Goal: Information Seeking & Learning: Learn about a topic

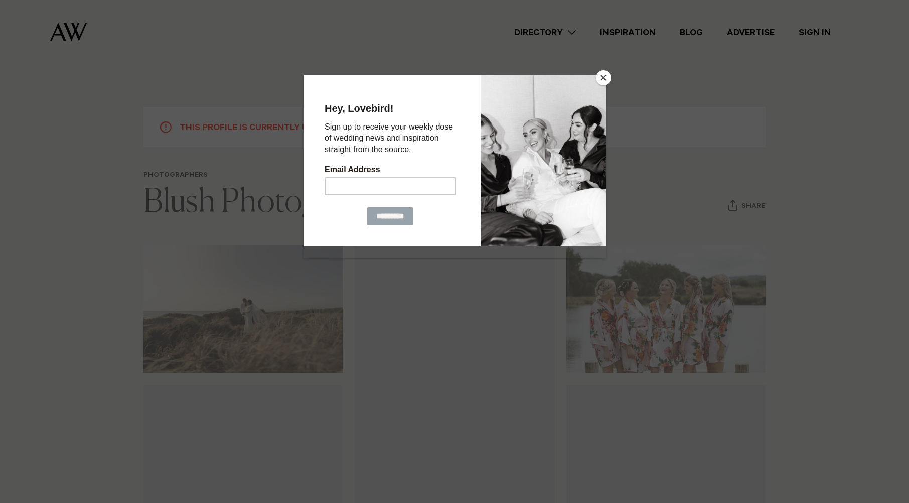
click at [599, 77] on button "Close" at bounding box center [603, 77] width 15 height 15
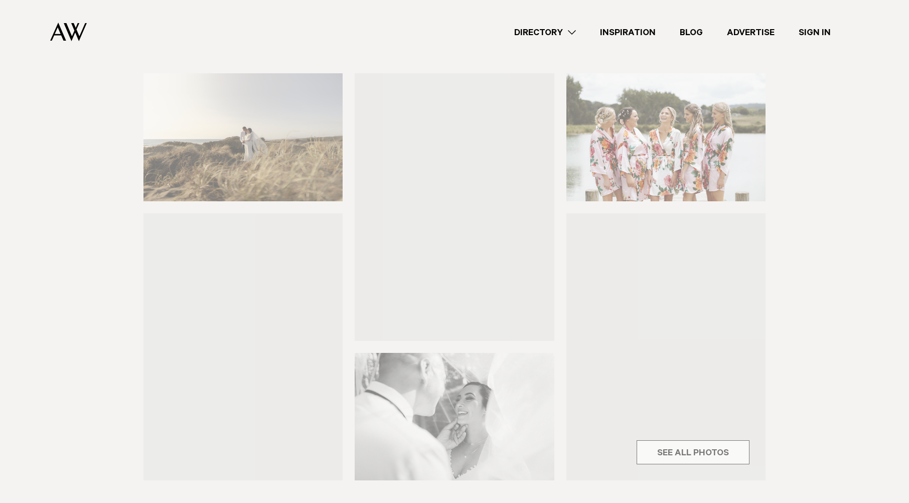
scroll to position [165, 0]
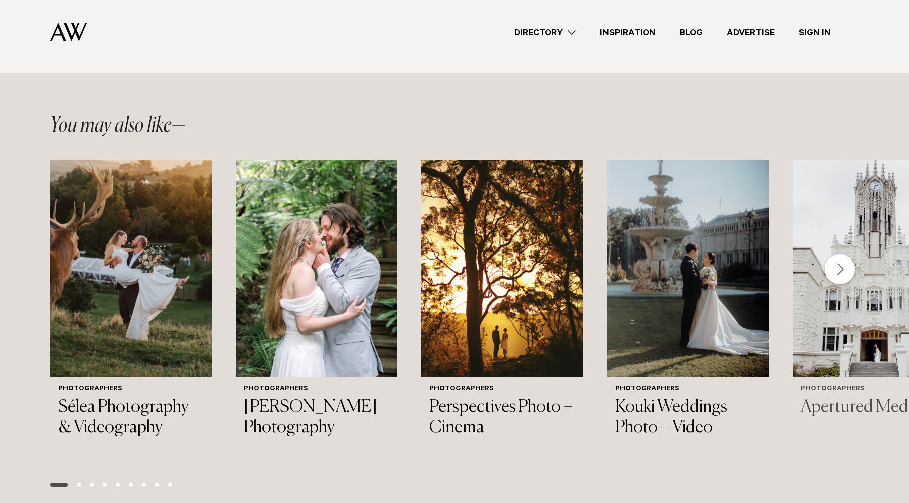
scroll to position [1127, 0]
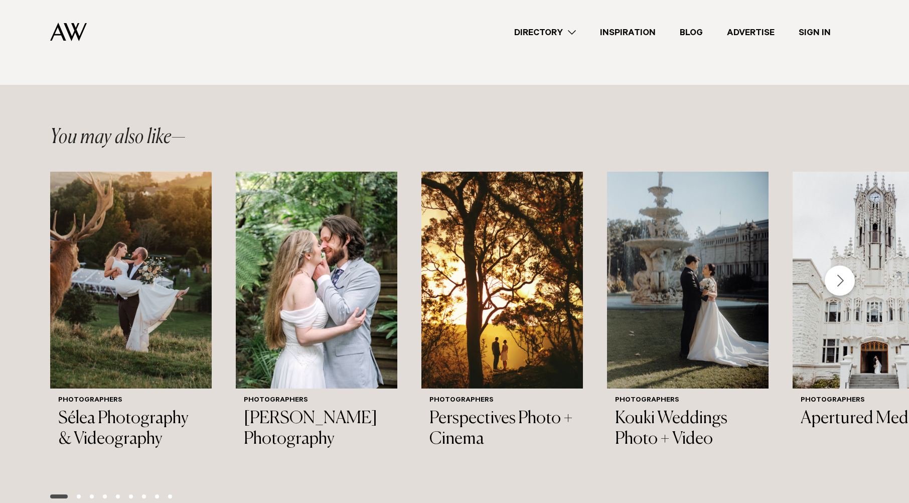
click at [840, 269] on div "Next slide" at bounding box center [840, 280] width 30 height 30
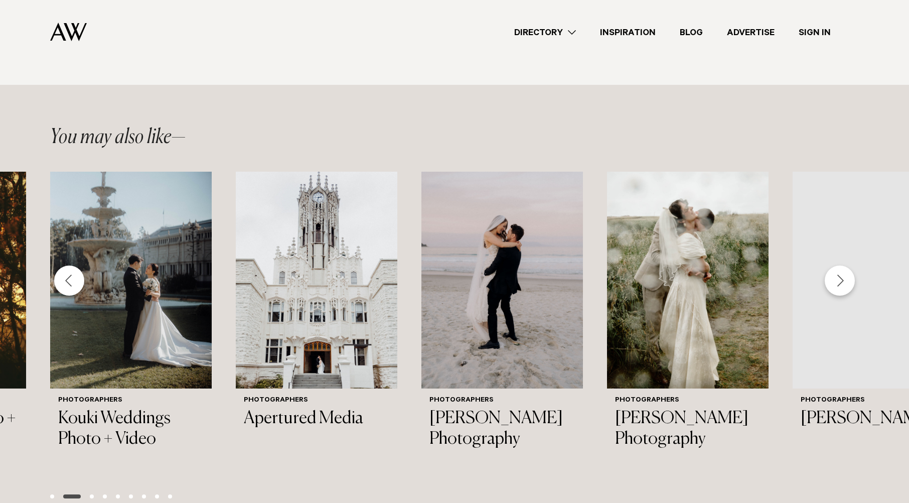
click at [840, 269] on div "Next slide" at bounding box center [840, 280] width 30 height 30
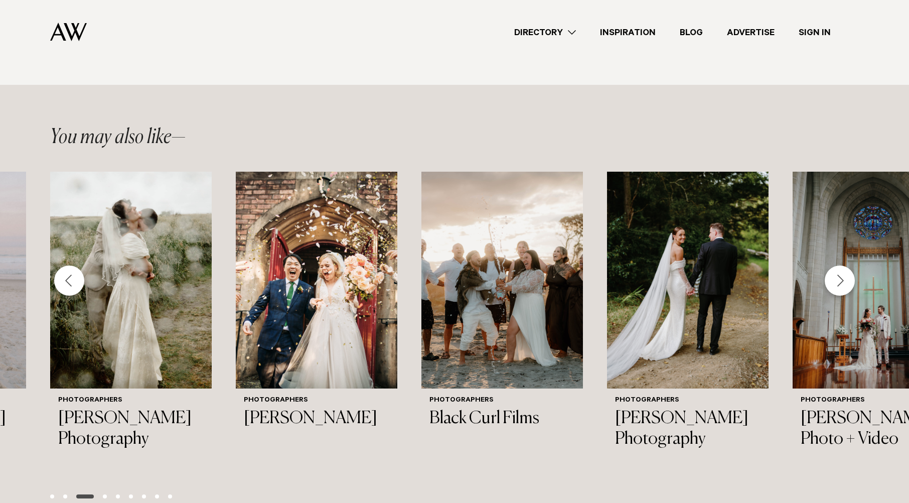
click at [70, 277] on div "Previous slide" at bounding box center [69, 280] width 30 height 30
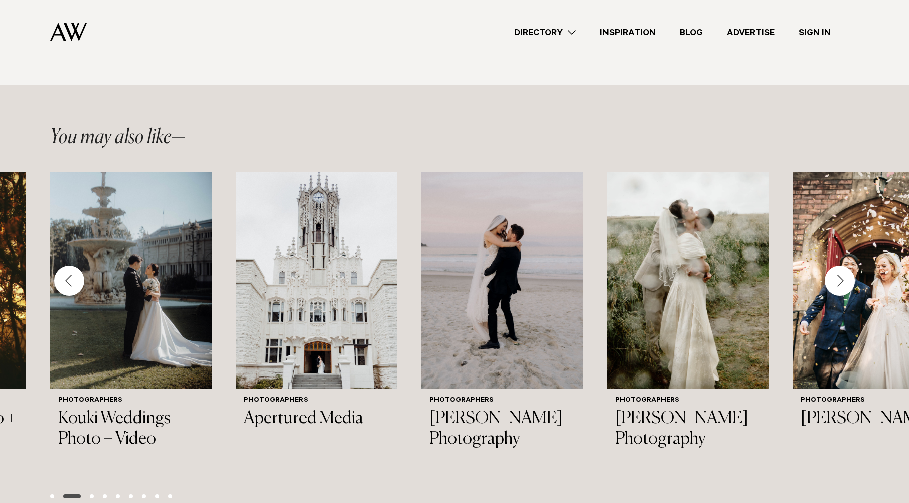
click at [70, 277] on div "Previous slide" at bounding box center [69, 280] width 30 height 30
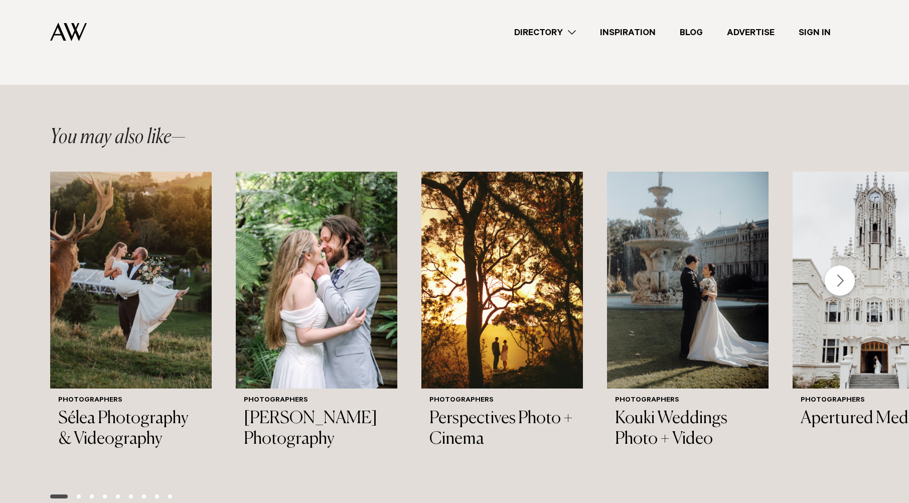
click at [848, 276] on div "Next slide" at bounding box center [840, 280] width 30 height 30
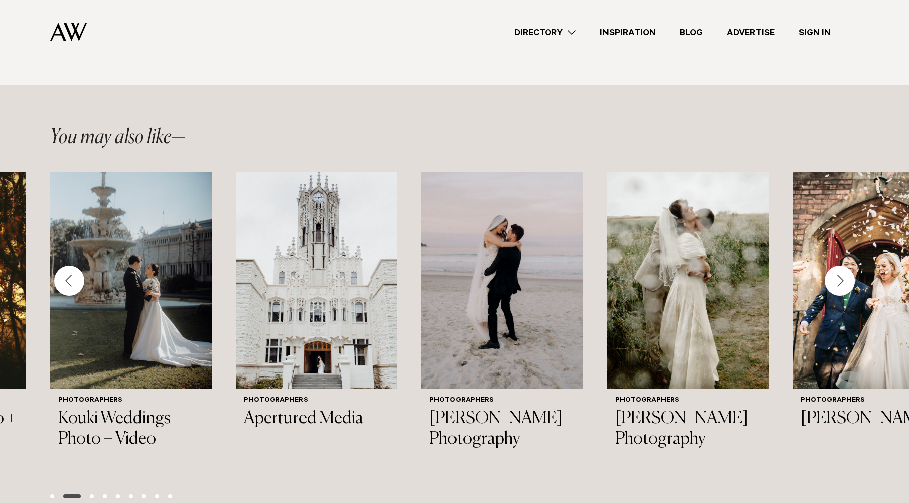
click at [848, 276] on div "Next slide" at bounding box center [840, 280] width 30 height 30
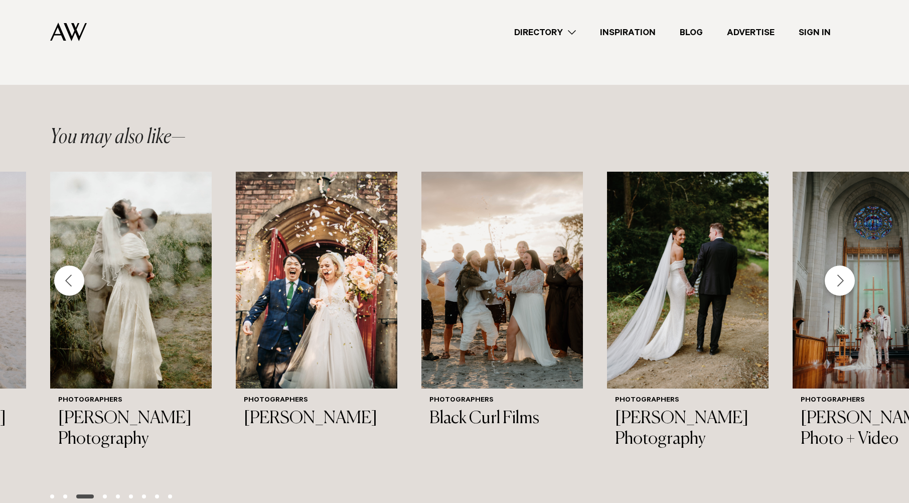
click at [848, 276] on div "Next slide" at bounding box center [840, 280] width 30 height 30
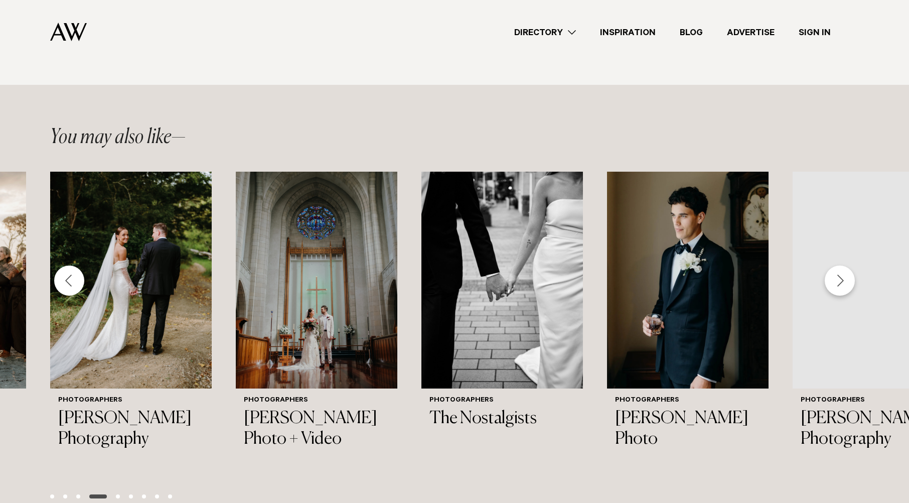
click at [848, 276] on div "Next slide" at bounding box center [840, 280] width 30 height 30
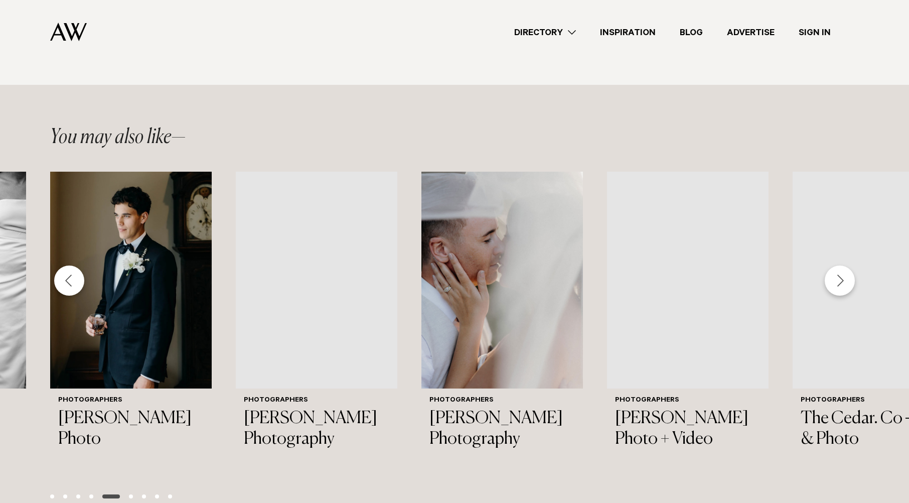
click at [848, 276] on div "Next slide" at bounding box center [840, 280] width 30 height 30
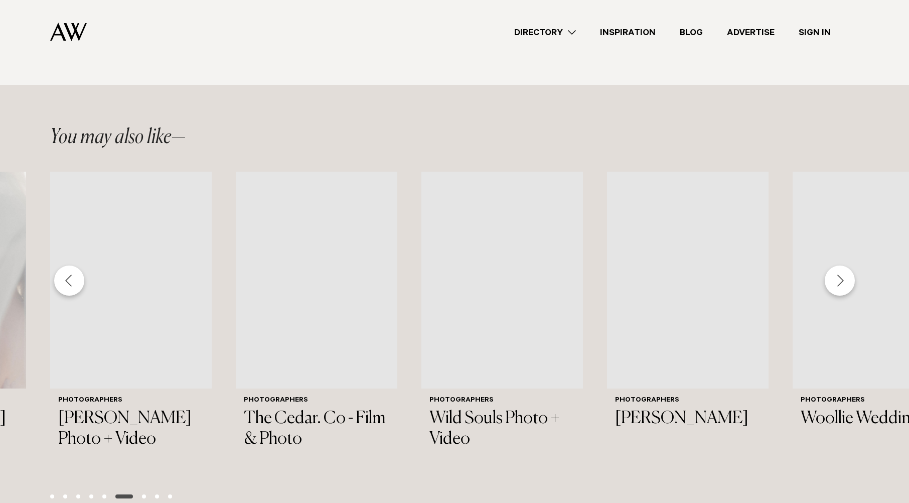
click at [848, 276] on div "Next slide" at bounding box center [840, 280] width 30 height 30
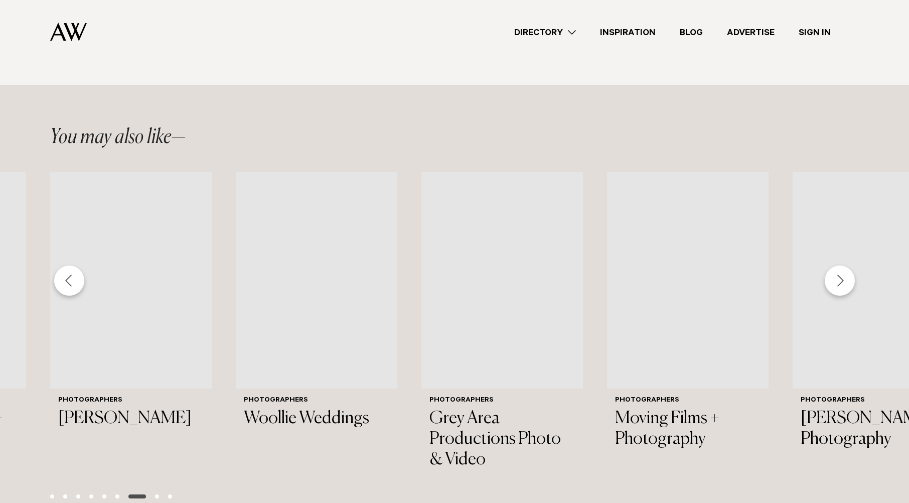
click at [848, 276] on div "Next slide" at bounding box center [840, 280] width 30 height 30
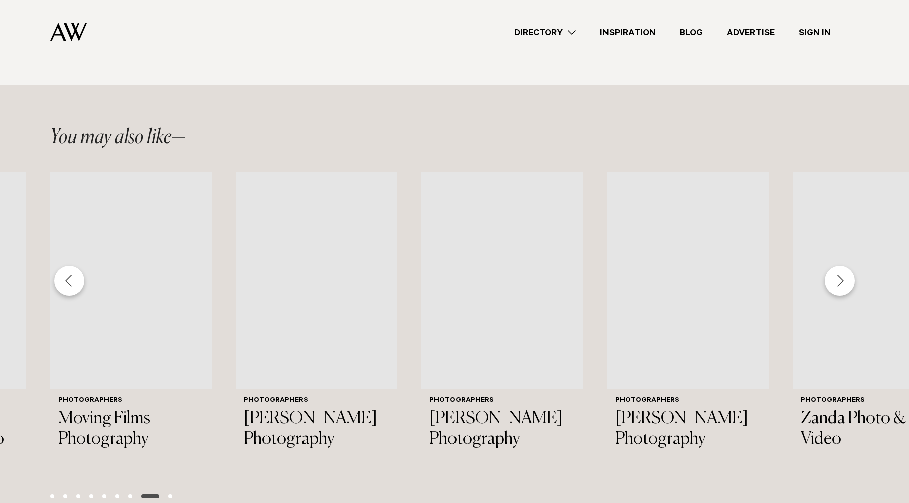
click at [848, 276] on div "Next slide" at bounding box center [840, 280] width 30 height 30
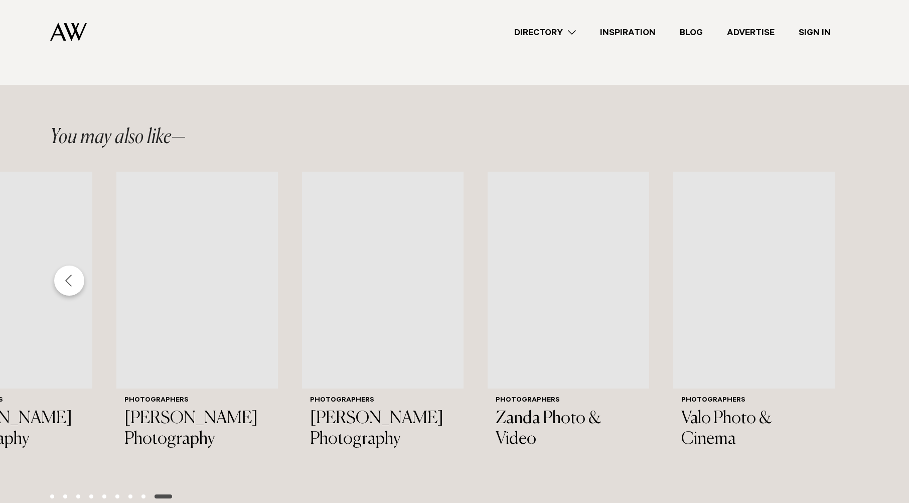
click at [68, 281] on div "Previous slide" at bounding box center [69, 280] width 30 height 30
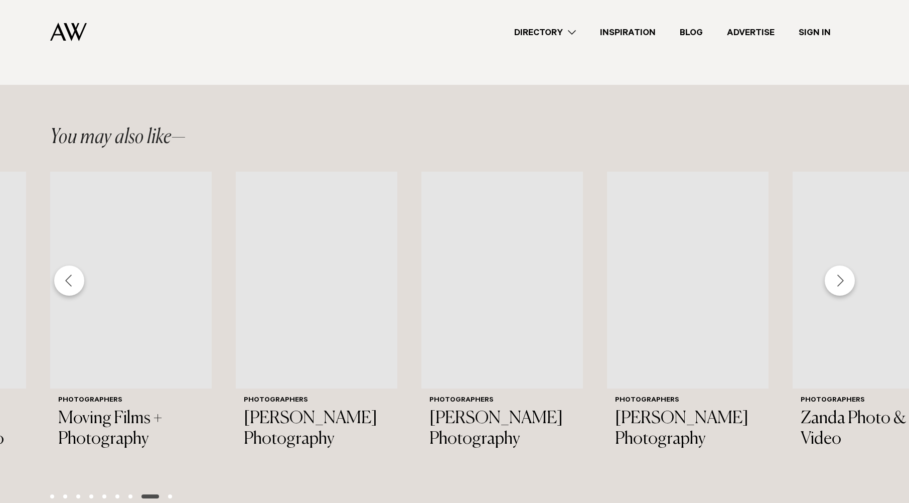
click at [68, 281] on div "Previous slide" at bounding box center [69, 280] width 30 height 30
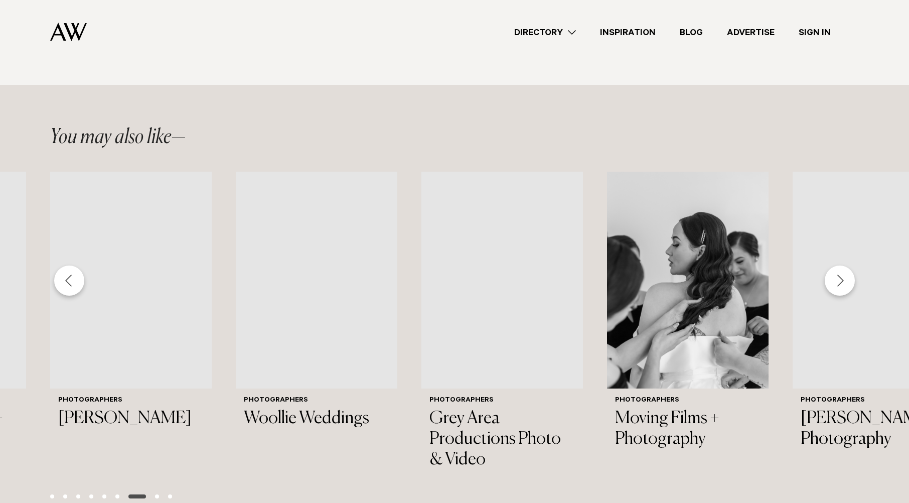
click at [68, 281] on div "Previous slide" at bounding box center [69, 280] width 30 height 30
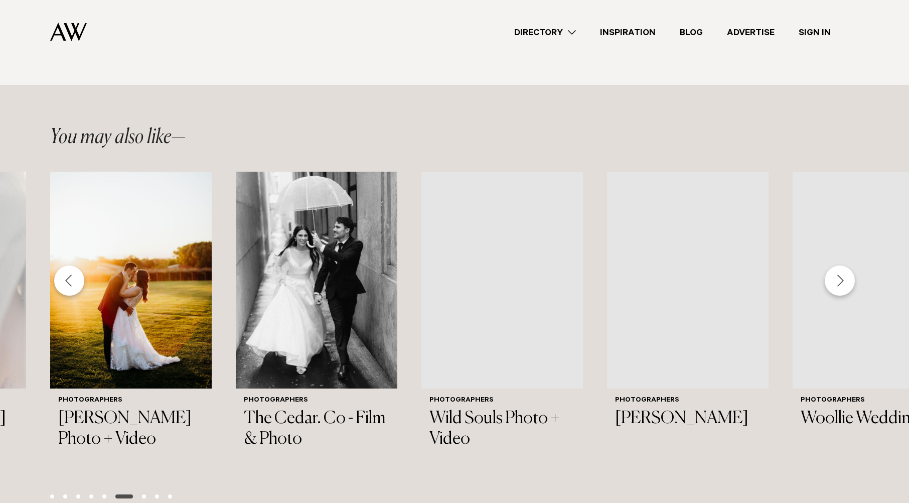
click at [68, 281] on div "Previous slide" at bounding box center [69, 280] width 30 height 30
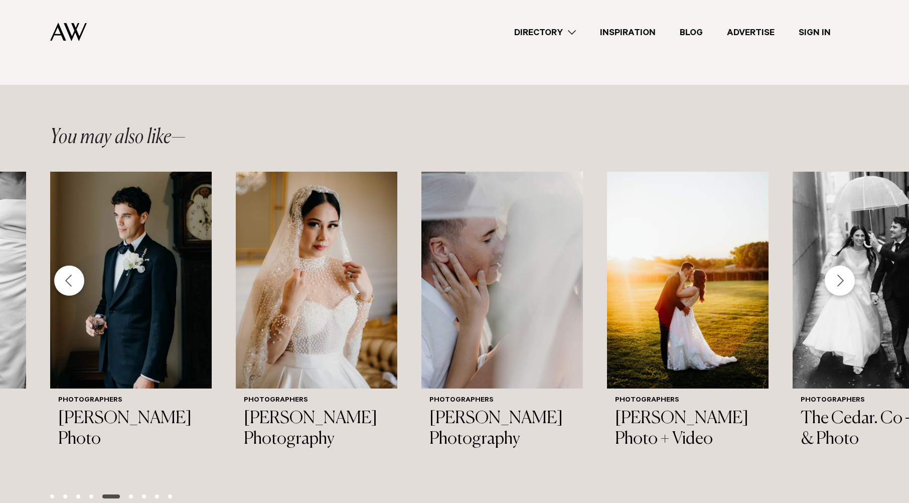
click at [68, 281] on div "Previous slide" at bounding box center [69, 280] width 30 height 30
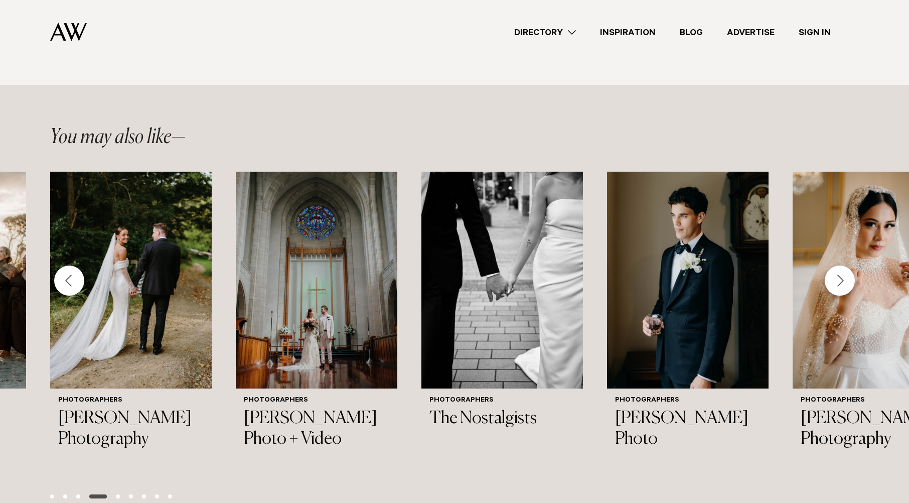
click at [835, 275] on div "Next slide" at bounding box center [840, 280] width 30 height 30
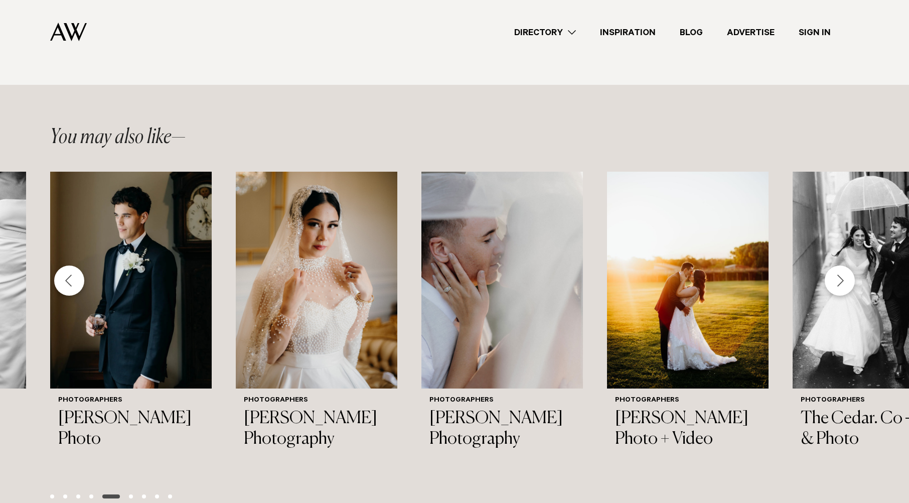
click at [835, 275] on div "Next slide" at bounding box center [840, 280] width 30 height 30
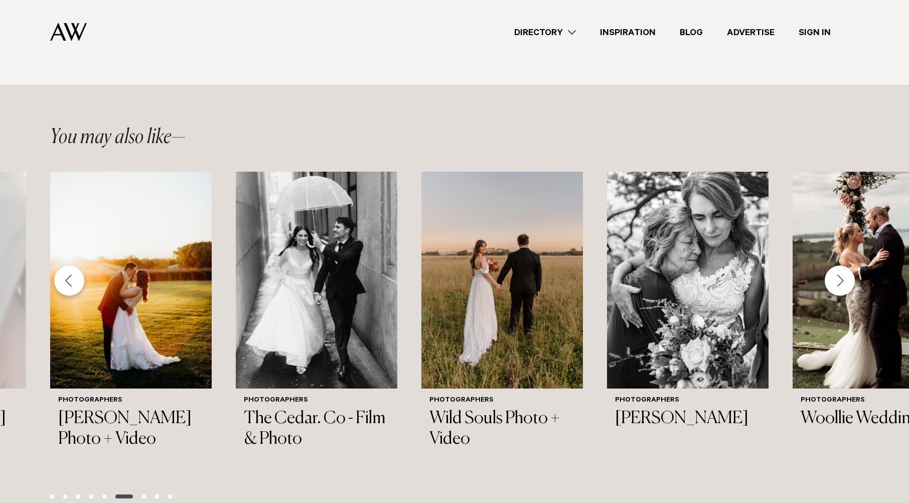
click at [835, 275] on div "Next slide" at bounding box center [840, 280] width 30 height 30
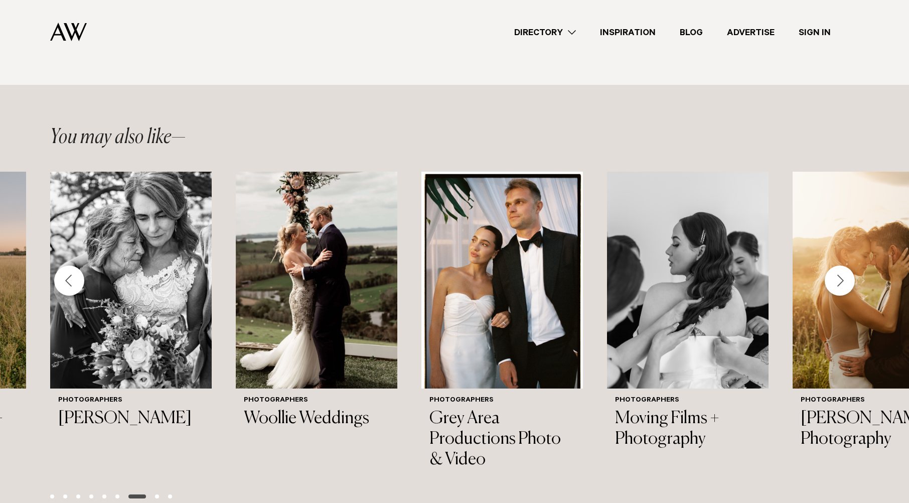
click at [835, 275] on div "Next slide" at bounding box center [840, 280] width 30 height 30
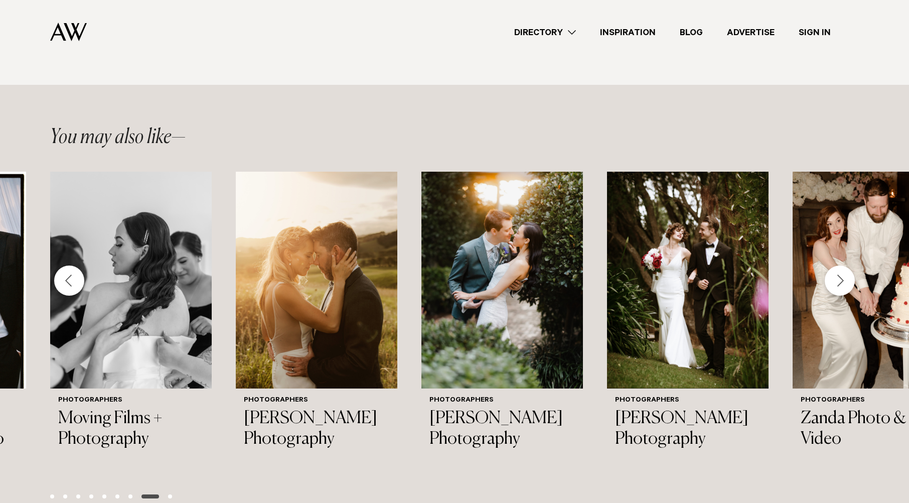
click at [835, 275] on div "Next slide" at bounding box center [840, 280] width 30 height 30
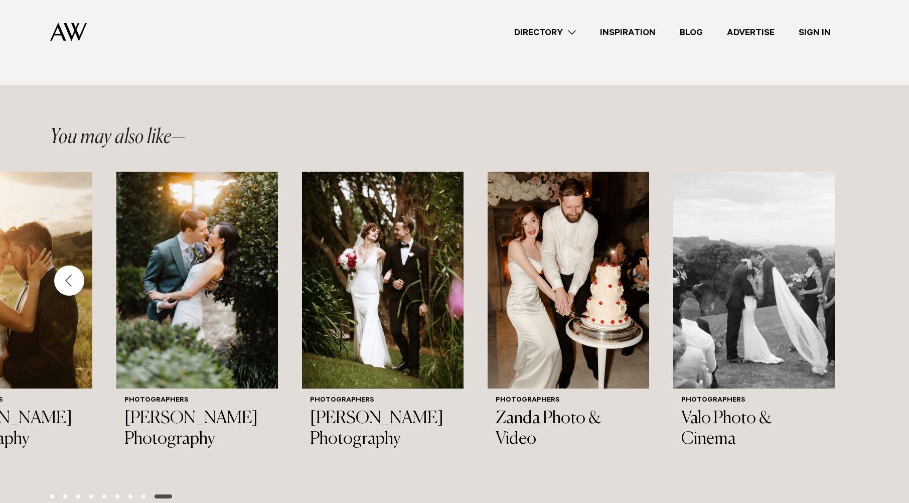
click at [67, 273] on div "Previous slide" at bounding box center [69, 280] width 30 height 30
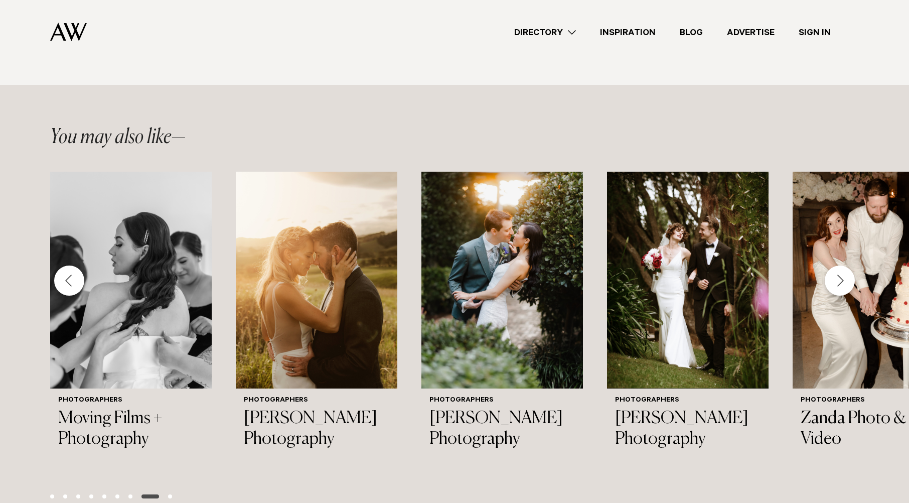
click at [67, 273] on div "Previous slide" at bounding box center [69, 280] width 30 height 30
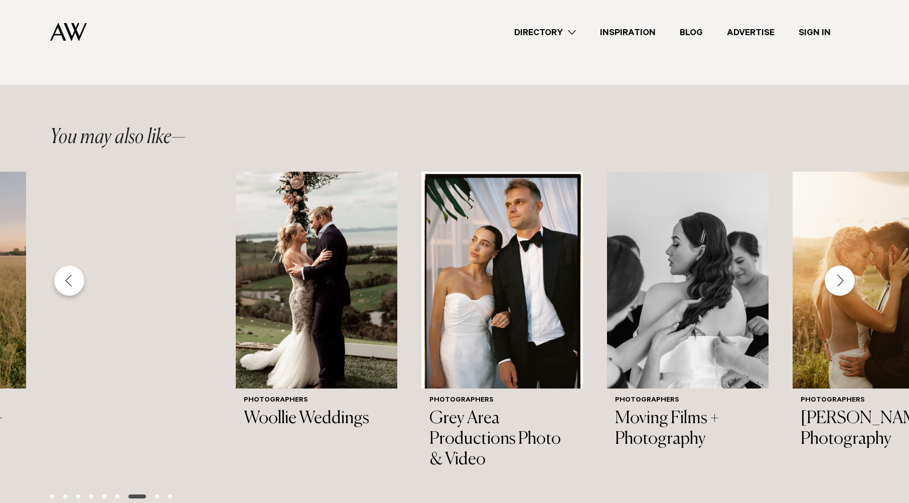
click at [67, 273] on div "Previous slide" at bounding box center [69, 280] width 30 height 30
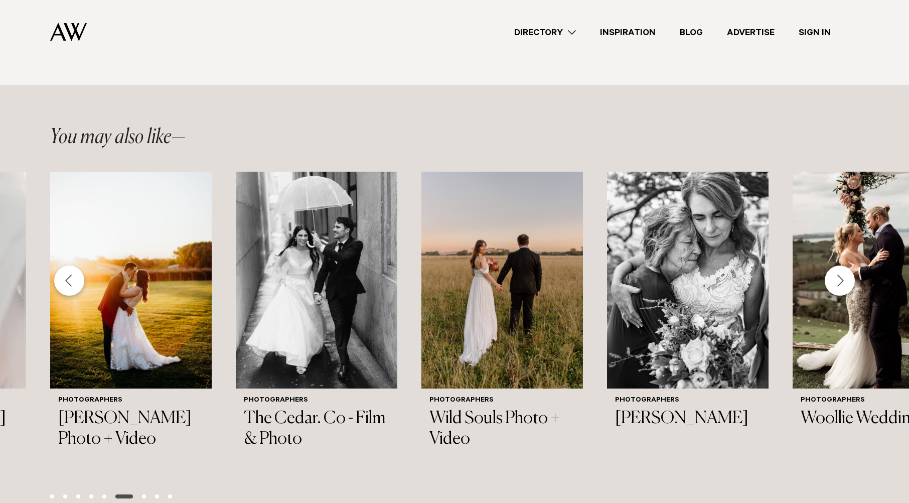
click at [67, 273] on div "Previous slide" at bounding box center [69, 280] width 30 height 30
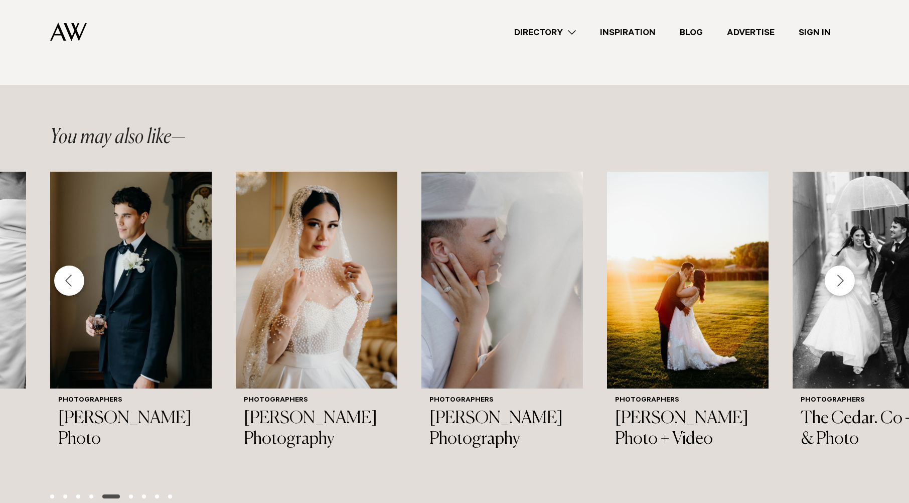
click at [67, 273] on div "Previous slide" at bounding box center [69, 280] width 30 height 30
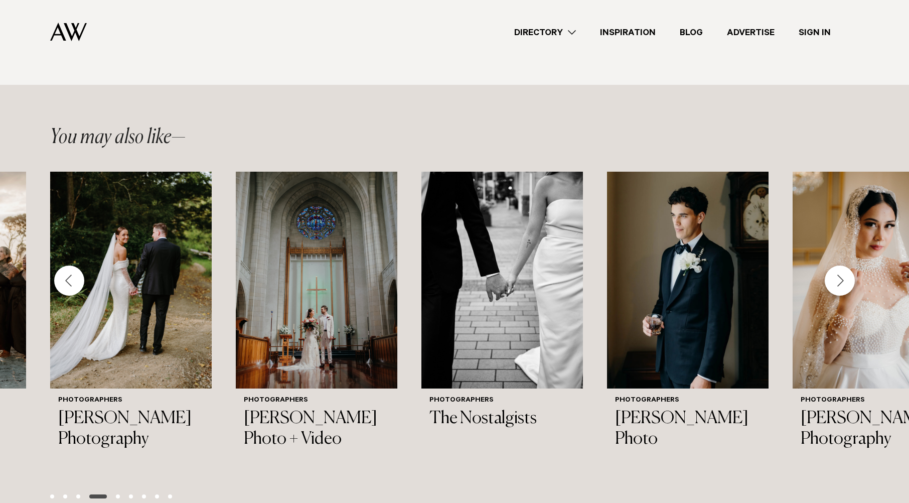
click at [67, 273] on div "Previous slide" at bounding box center [69, 280] width 30 height 30
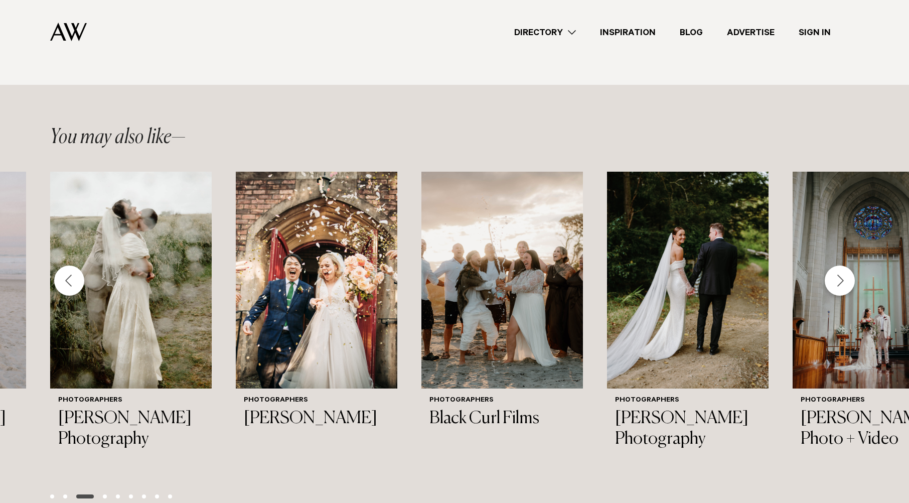
click at [67, 273] on div "Previous slide" at bounding box center [69, 280] width 30 height 30
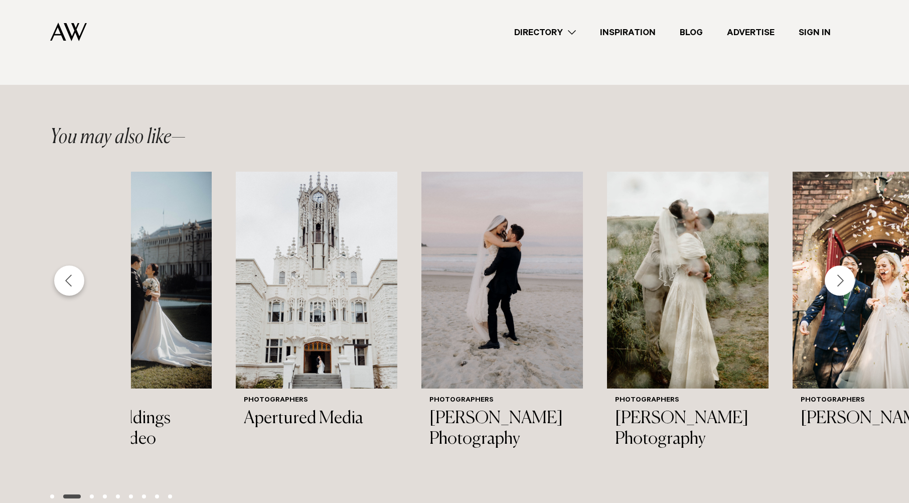
click at [67, 273] on div "Previous slide" at bounding box center [69, 280] width 30 height 30
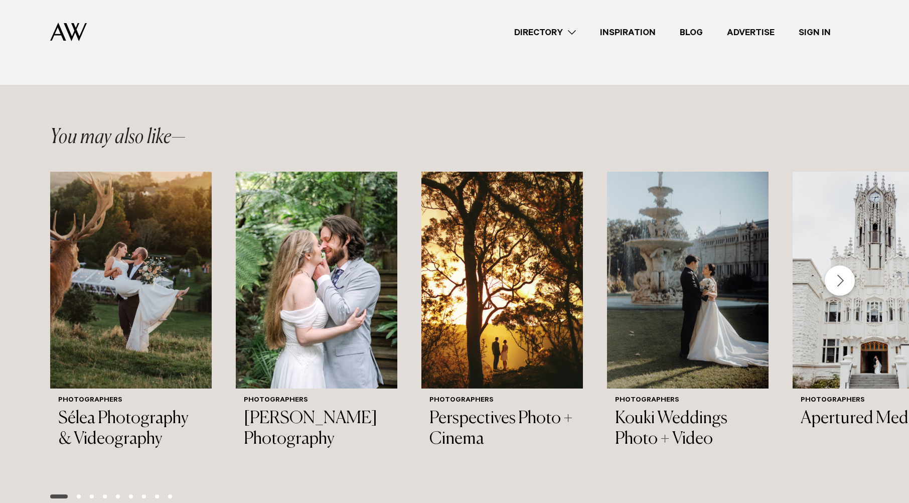
click at [67, 273] on img "1 / 27" at bounding box center [131, 280] width 162 height 217
